Goal: Transaction & Acquisition: Download file/media

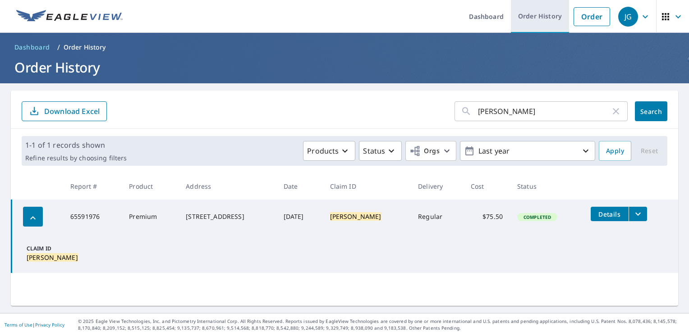
click at [533, 15] on link "Order History" at bounding box center [540, 16] width 58 height 33
click at [545, 20] on link "Order History" at bounding box center [540, 16] width 58 height 33
click at [514, 15] on link "Order History" at bounding box center [540, 16] width 58 height 33
click at [524, 24] on link "Order History" at bounding box center [540, 16] width 58 height 33
click at [611, 112] on icon "button" at bounding box center [615, 111] width 11 height 11
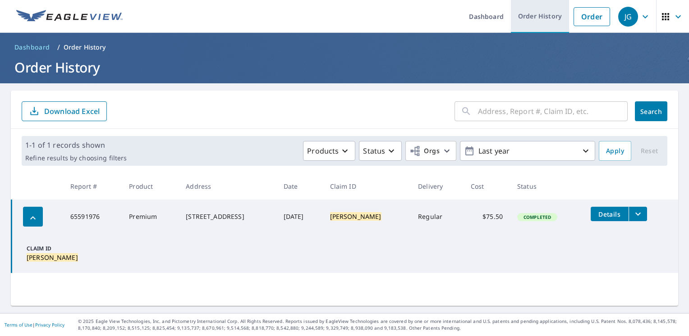
click at [535, 18] on link "Order History" at bounding box center [540, 16] width 58 height 33
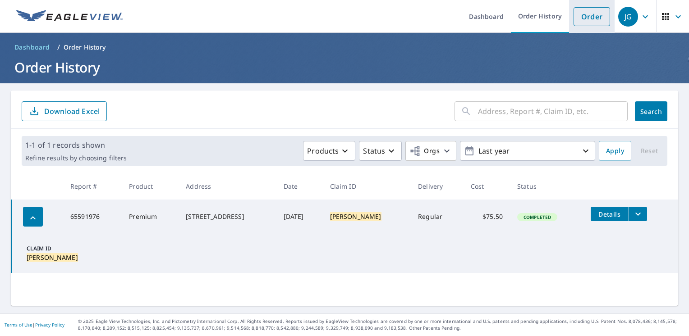
click at [589, 14] on link "Order" at bounding box center [591, 16] width 37 height 19
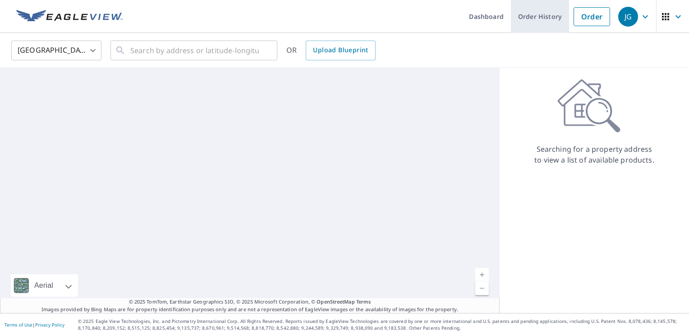
click at [534, 15] on link "Order History" at bounding box center [540, 16] width 58 height 33
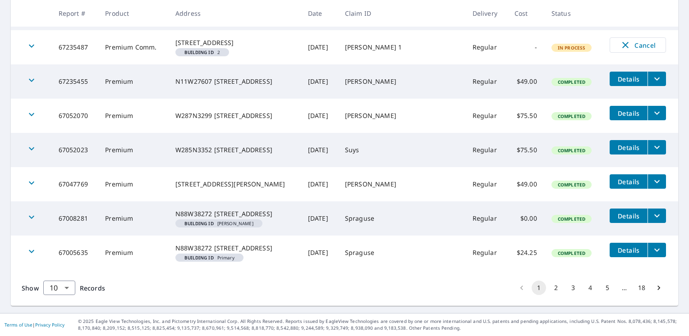
scroll to position [301, 0]
click at [548, 284] on button "2" at bounding box center [555, 288] width 14 height 14
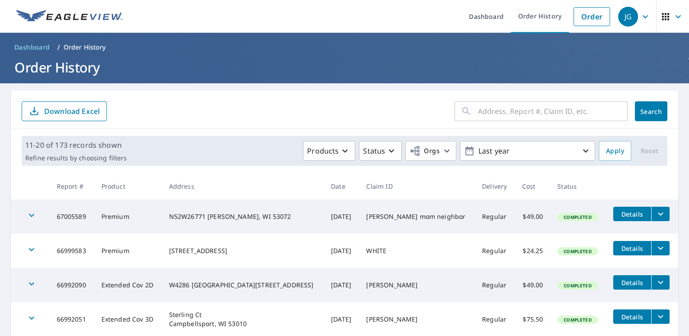
click at [493, 110] on input "text" at bounding box center [553, 111] width 150 height 25
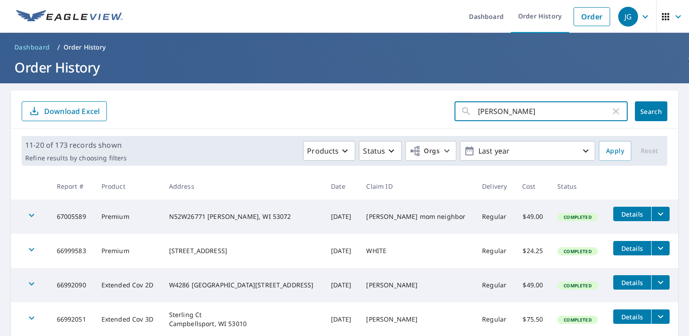
type input "Dingfelder"
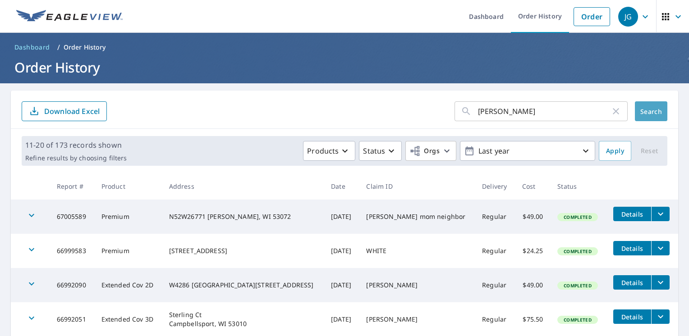
click at [651, 113] on span "Search" at bounding box center [651, 111] width 18 height 9
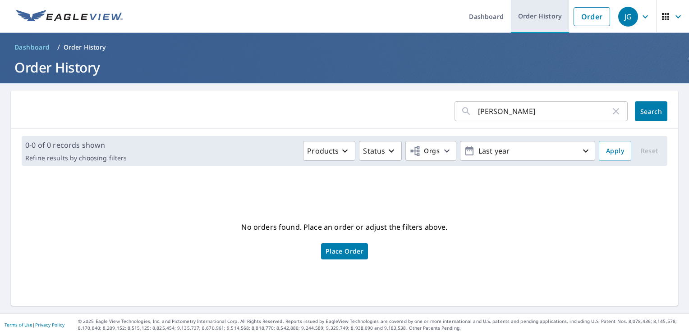
click at [551, 17] on link "Order History" at bounding box center [540, 16] width 58 height 33
click at [535, 24] on link "Order History" at bounding box center [540, 16] width 58 height 33
click at [613, 113] on icon "button" at bounding box center [615, 111] width 11 height 11
click at [554, 20] on link "Order History" at bounding box center [540, 16] width 58 height 33
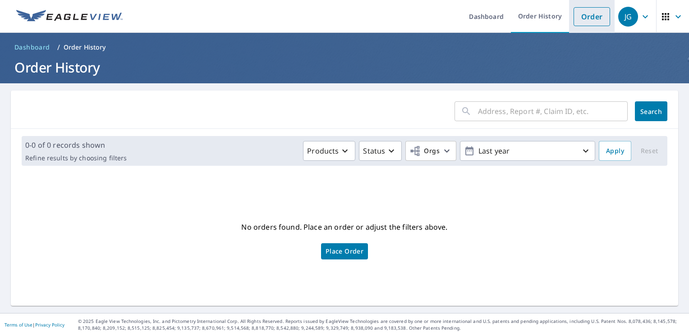
click at [598, 21] on link "Order" at bounding box center [591, 16] width 37 height 19
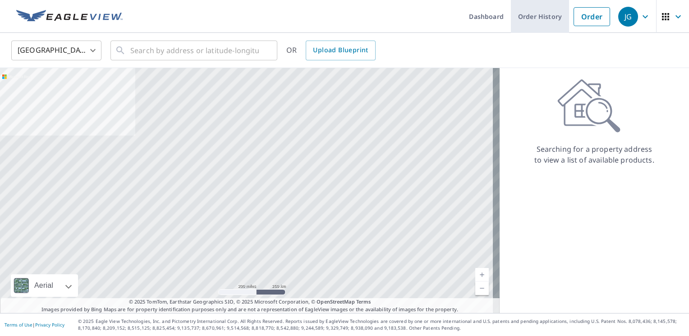
click at [531, 21] on link "Order History" at bounding box center [540, 16] width 58 height 33
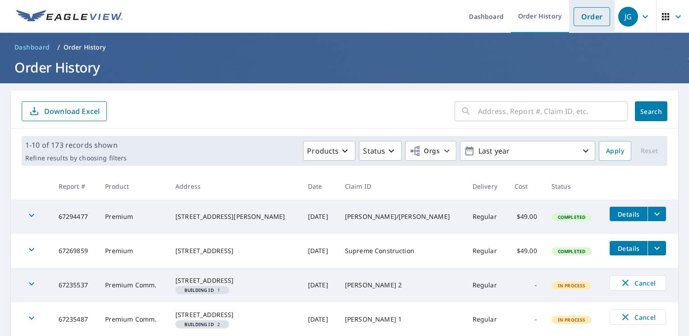
click at [585, 23] on link "Order" at bounding box center [591, 16] width 37 height 19
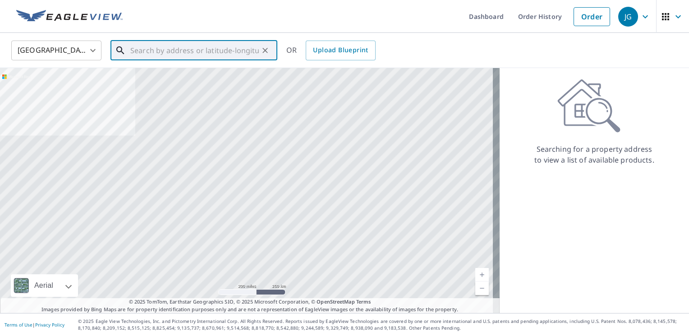
click at [150, 53] on input "text" at bounding box center [194, 50] width 128 height 25
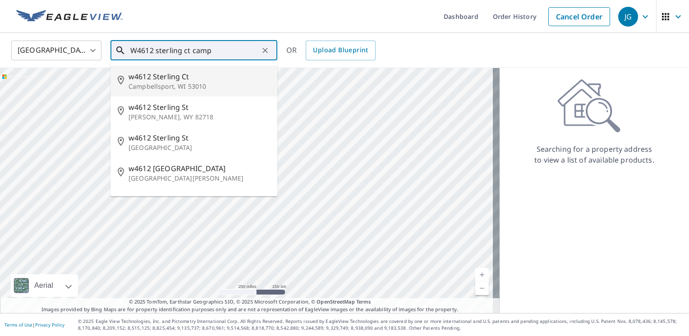
click at [168, 87] on p "Campbellsport, WI 53010" at bounding box center [198, 86] width 141 height 9
type input "w4612 Sterling Ct Campbellsport, WI 53010"
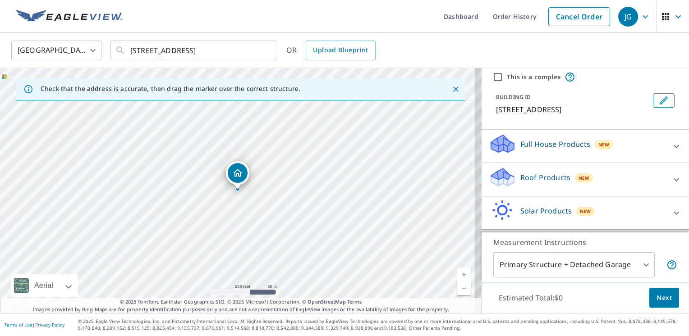
scroll to position [73, 0]
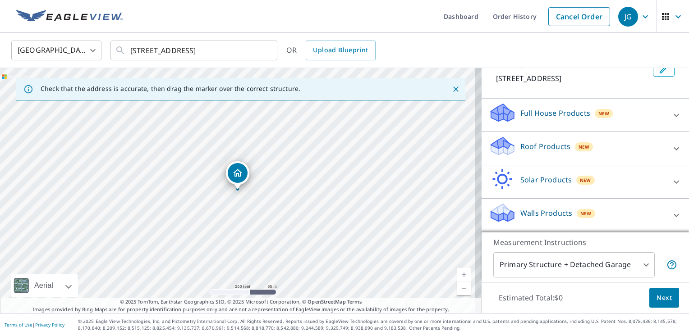
click at [628, 150] on div "Roof Products New" at bounding box center [576, 149] width 177 height 26
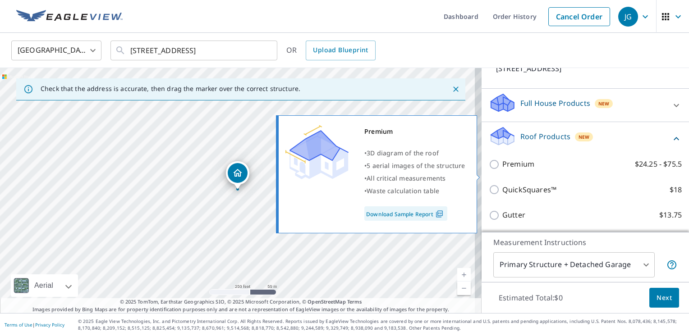
click at [490, 170] on input "Premium $24.25 - $75.5" at bounding box center [495, 164] width 14 height 11
checkbox input "true"
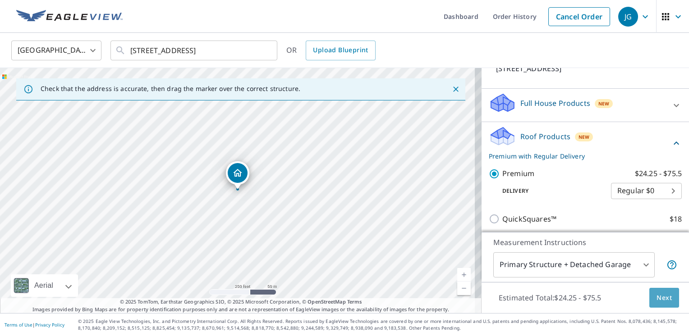
click at [660, 300] on span "Next" at bounding box center [663, 297] width 15 height 11
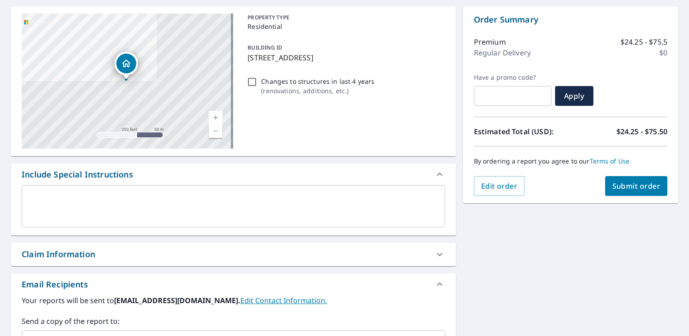
scroll to position [90, 0]
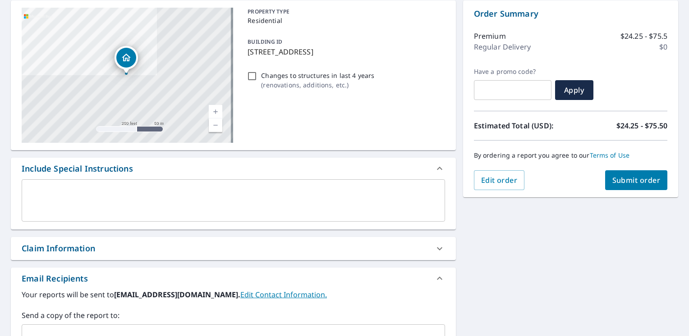
click at [274, 243] on div "Claim Information" at bounding box center [225, 248] width 407 height 12
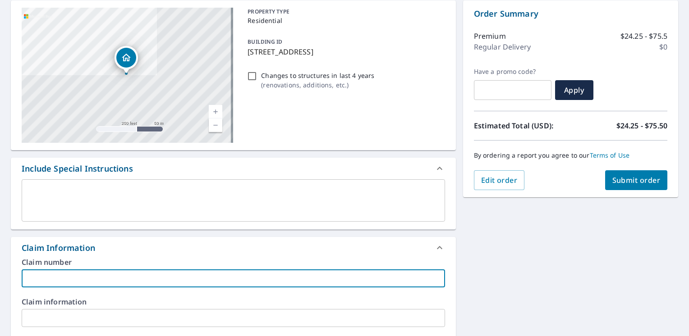
click at [250, 276] on input "text" at bounding box center [233, 278] width 423 height 18
type input "[PERSON_NAME]"
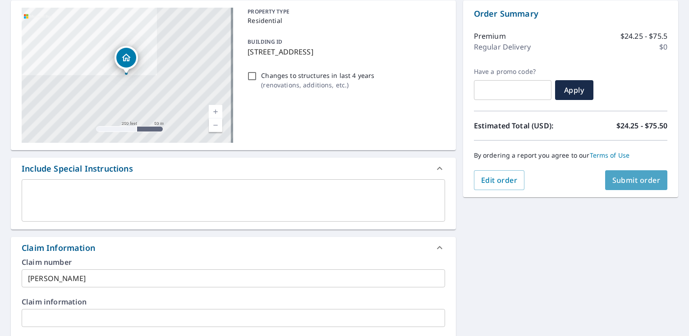
click at [633, 183] on span "Submit order" at bounding box center [636, 180] width 48 height 10
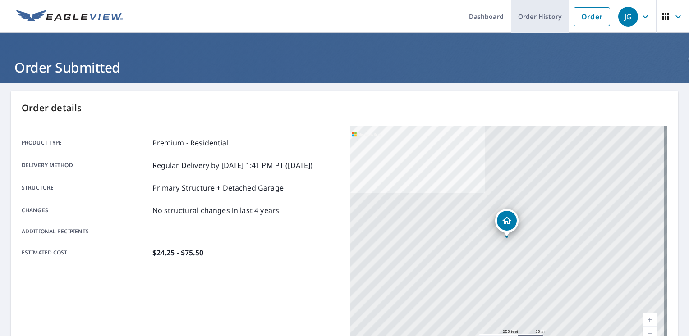
click at [533, 19] on link "Order History" at bounding box center [540, 16] width 58 height 33
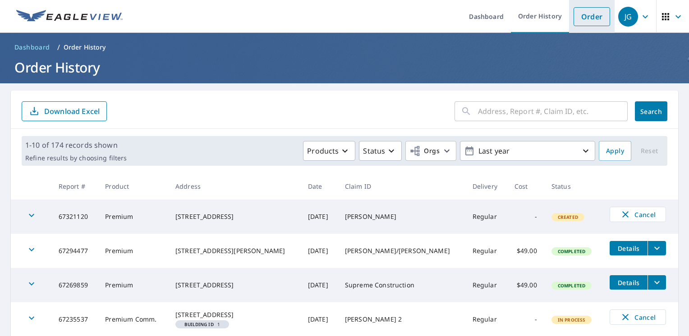
click at [584, 15] on link "Order" at bounding box center [591, 16] width 37 height 19
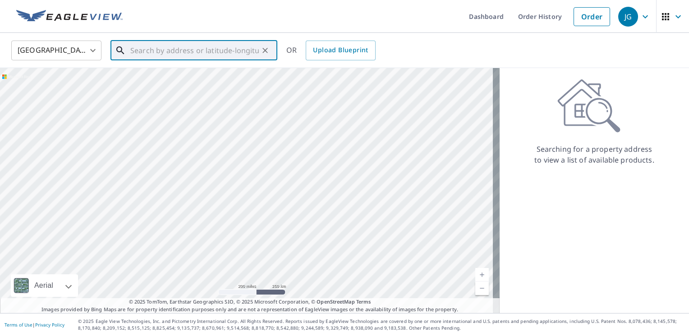
click at [178, 47] on input "text" at bounding box center [194, 50] width 128 height 25
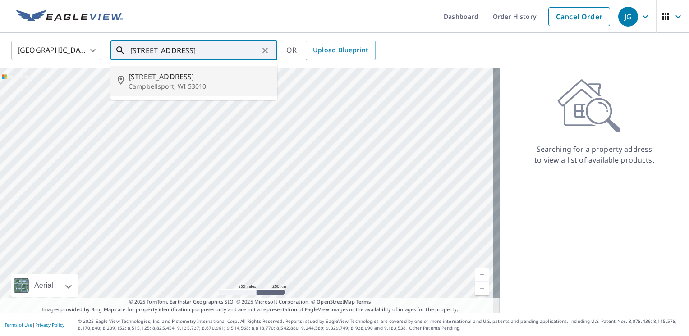
click at [169, 88] on p "Campbellsport, WI 53010" at bounding box center [198, 86] width 141 height 9
type input "439 Forest St Campbellsport, WI 53010"
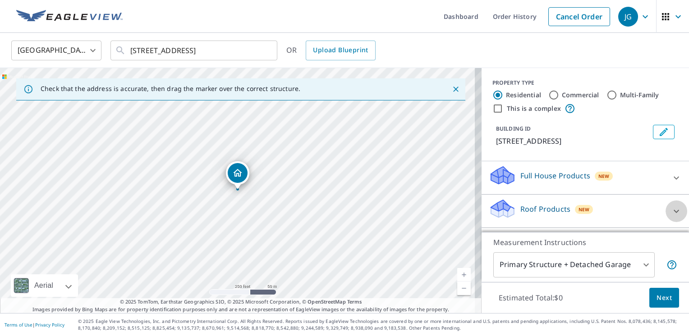
click at [671, 214] on icon at bounding box center [676, 211] width 11 height 11
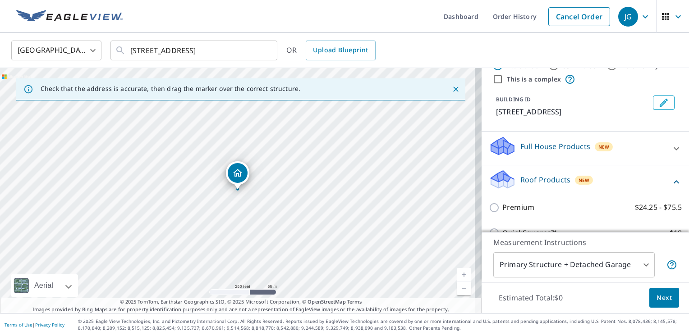
scroll to position [90, 0]
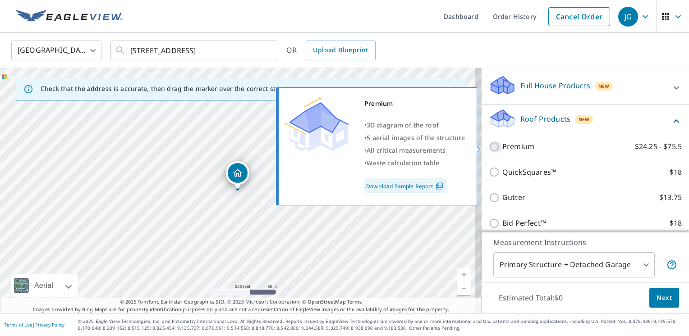
click at [489, 149] on input "Premium $24.25 - $75.5" at bounding box center [495, 146] width 14 height 11
checkbox input "true"
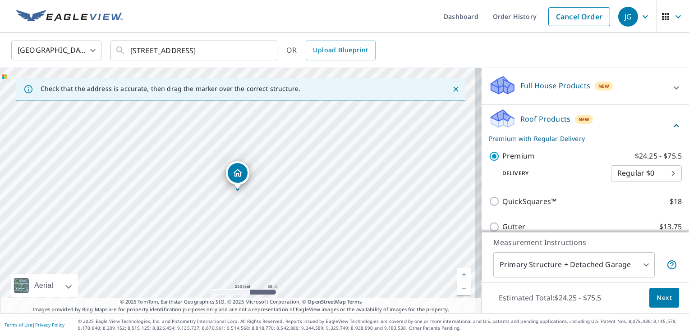
click at [656, 297] on span "Next" at bounding box center [663, 297] width 15 height 11
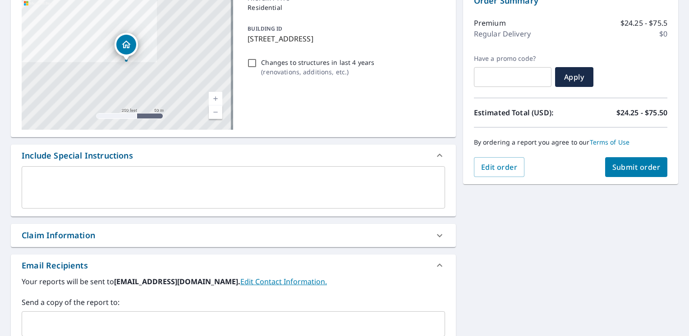
scroll to position [135, 0]
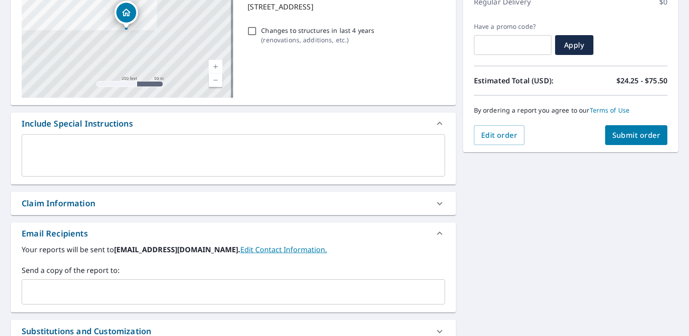
click at [74, 203] on div "Claim Information" at bounding box center [58, 203] width 73 height 12
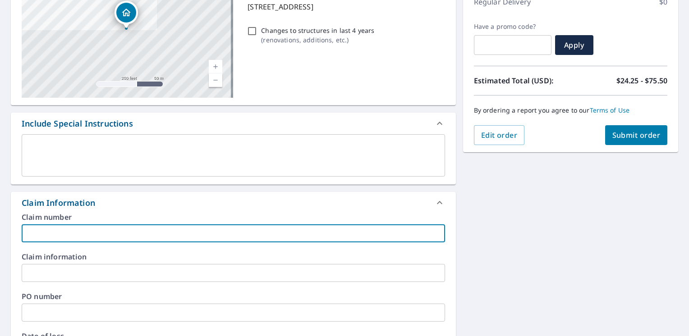
click at [92, 233] on input "text" at bounding box center [233, 233] width 423 height 18
type input "[PERSON_NAME]"
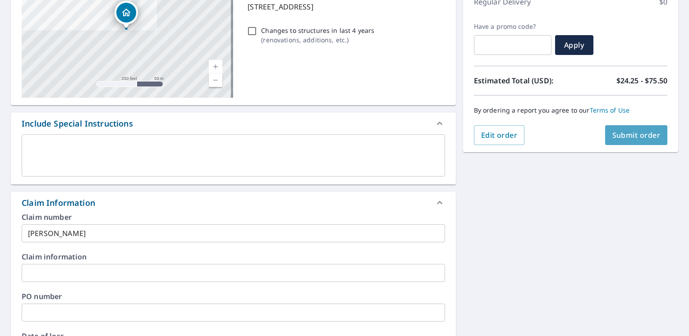
click at [641, 138] on span "Submit order" at bounding box center [636, 135] width 48 height 10
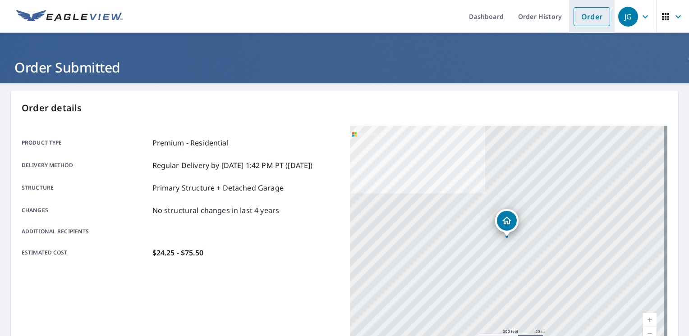
click at [585, 14] on link "Order" at bounding box center [591, 16] width 37 height 19
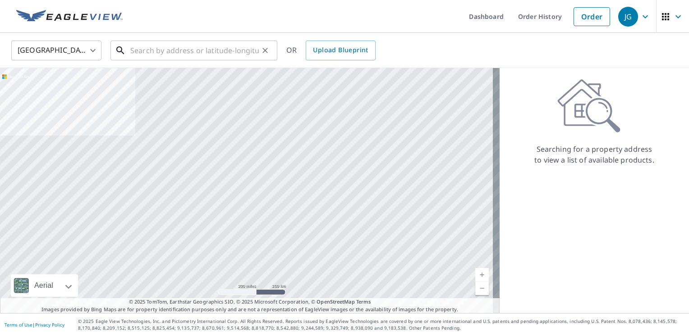
click at [197, 49] on input "text" at bounding box center [194, 50] width 128 height 25
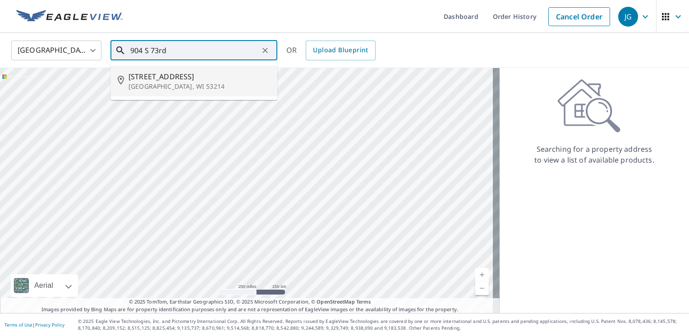
click at [190, 81] on span "904 S 73rd St" at bounding box center [198, 76] width 141 height 11
type input "904 S 73rd St Milwaukee, WI 53214"
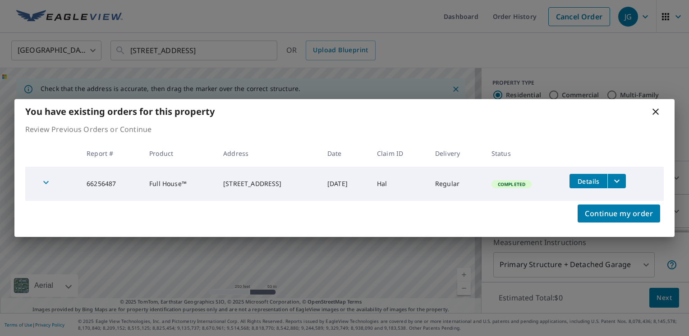
click at [651, 111] on icon at bounding box center [655, 111] width 11 height 11
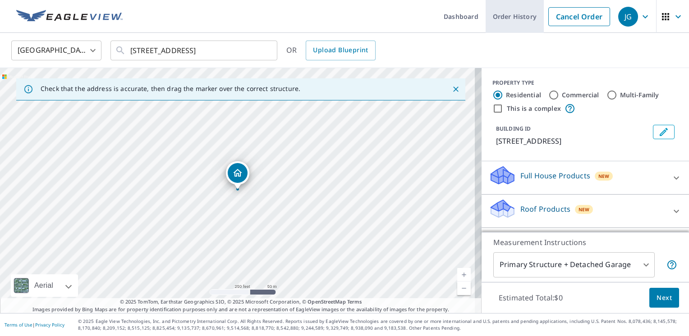
click at [506, 15] on link "Order History" at bounding box center [514, 16] width 58 height 33
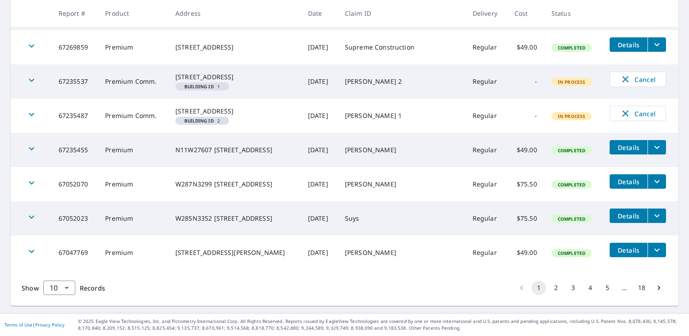
scroll to position [287, 0]
click at [552, 287] on button "2" at bounding box center [555, 288] width 14 height 14
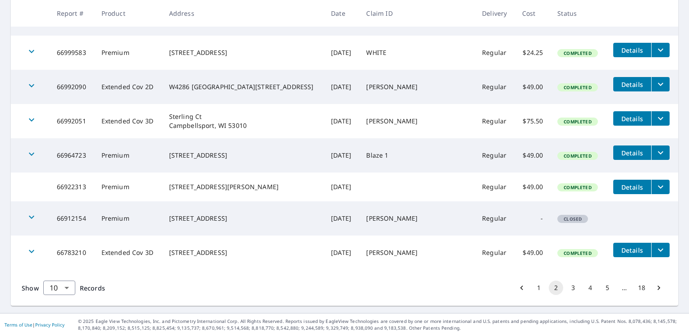
scroll to position [285, 0]
click at [569, 293] on button "3" at bounding box center [573, 288] width 14 height 14
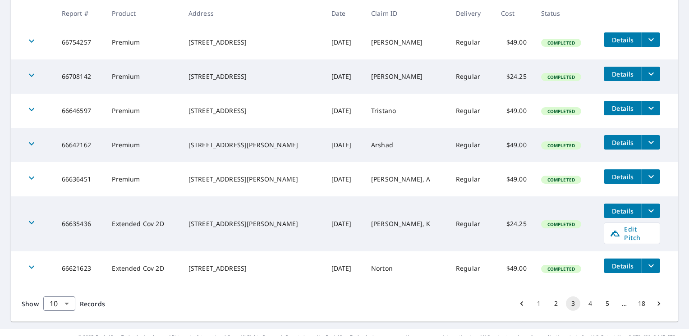
scroll to position [286, 0]
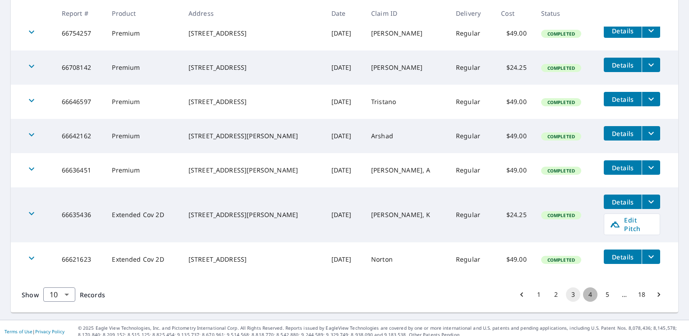
click at [583, 287] on button "4" at bounding box center [590, 294] width 14 height 14
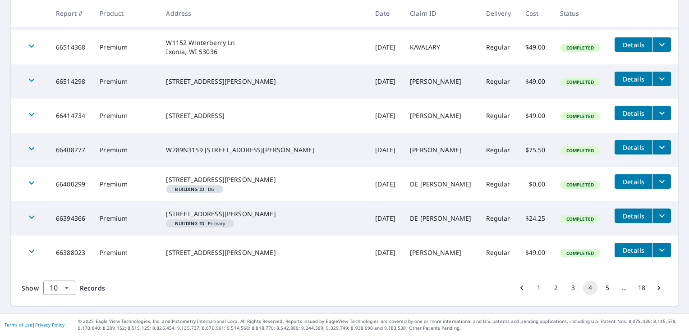
scroll to position [287, 0]
click at [600, 288] on button "5" at bounding box center [607, 288] width 14 height 14
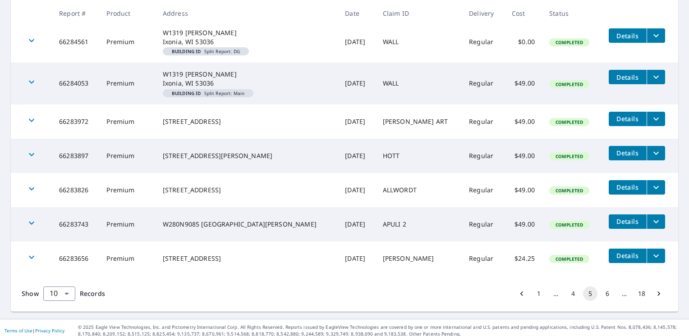
scroll to position [287, 0]
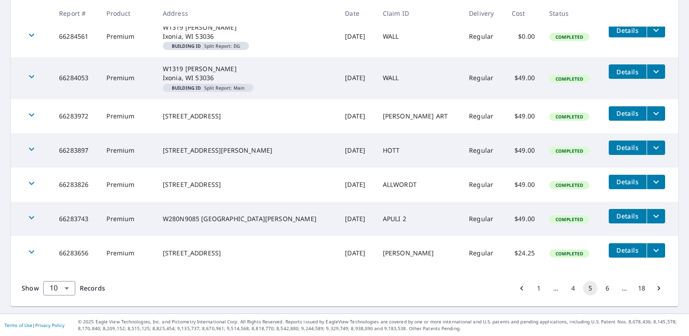
click at [600, 288] on button "6" at bounding box center [607, 288] width 14 height 14
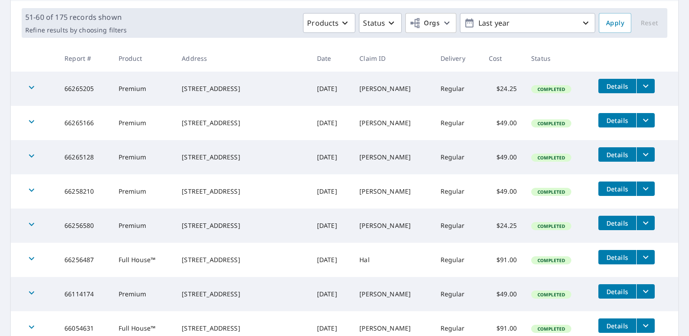
scroll to position [135, 0]
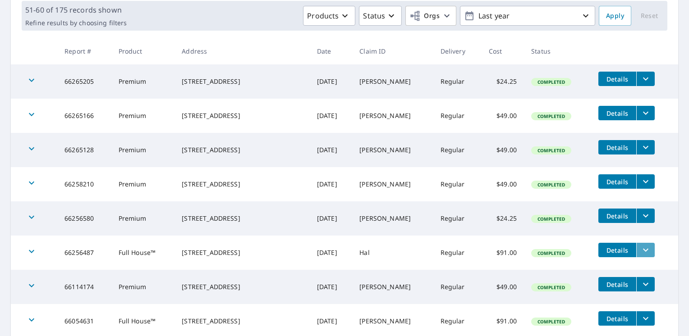
click at [640, 250] on icon "filesDropdownBtn-66256487" at bounding box center [645, 250] width 11 height 11
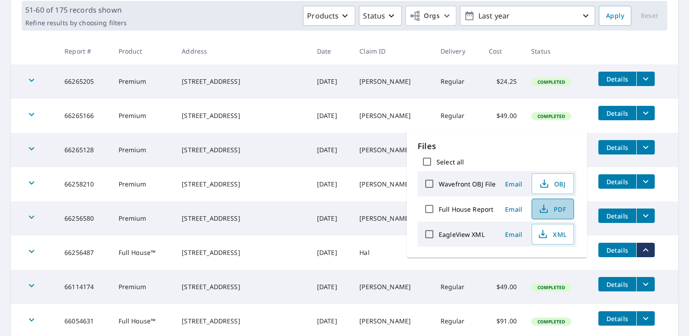
click at [550, 210] on span "PDF" at bounding box center [551, 209] width 29 height 11
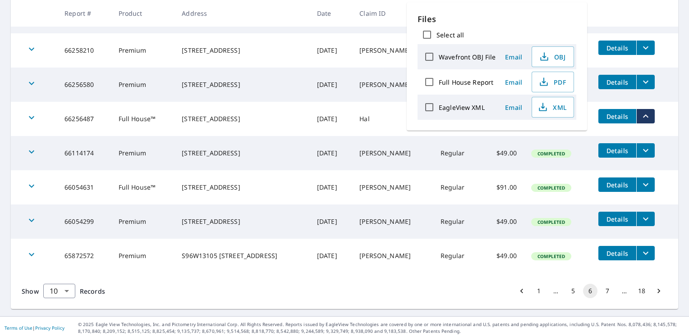
scroll to position [270, 0]
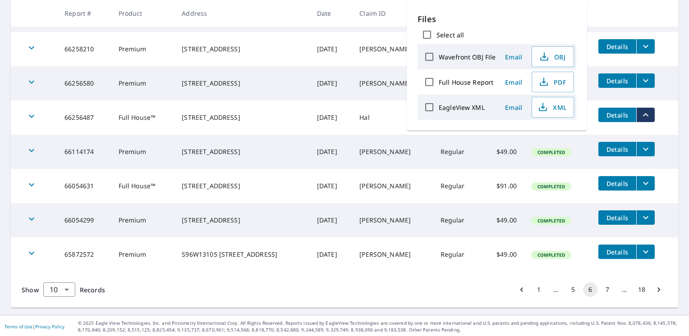
click at [531, 292] on button "1" at bounding box center [538, 290] width 14 height 14
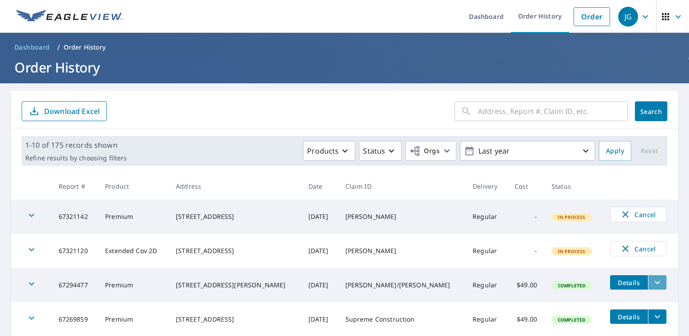
click at [652, 281] on icon "filesDropdownBtn-67294477" at bounding box center [657, 282] width 11 height 11
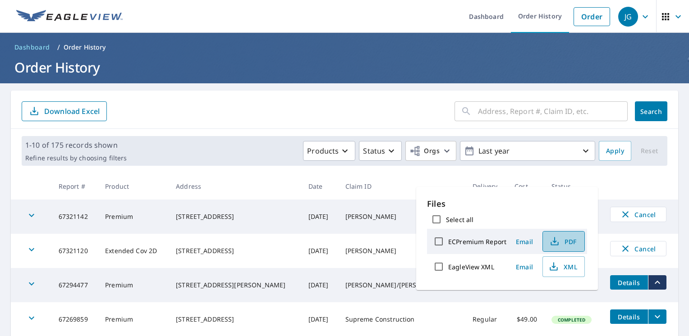
click at [570, 239] on span "PDF" at bounding box center [562, 241] width 29 height 11
click at [541, 21] on link "Order History" at bounding box center [540, 16] width 58 height 33
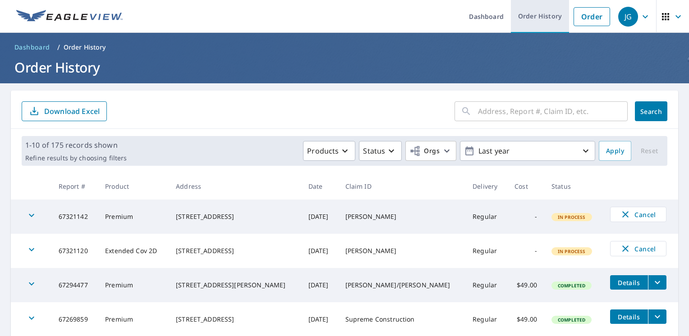
click at [538, 17] on link "Order History" at bounding box center [540, 16] width 58 height 33
click at [533, 19] on link "Order History" at bounding box center [540, 16] width 58 height 33
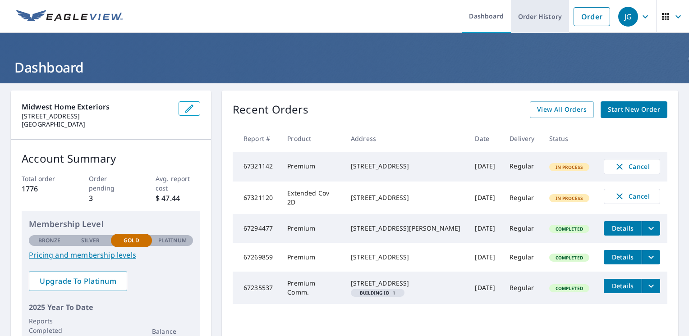
click at [547, 19] on link "Order History" at bounding box center [540, 16] width 58 height 33
